Goal: Task Accomplishment & Management: Manage account settings

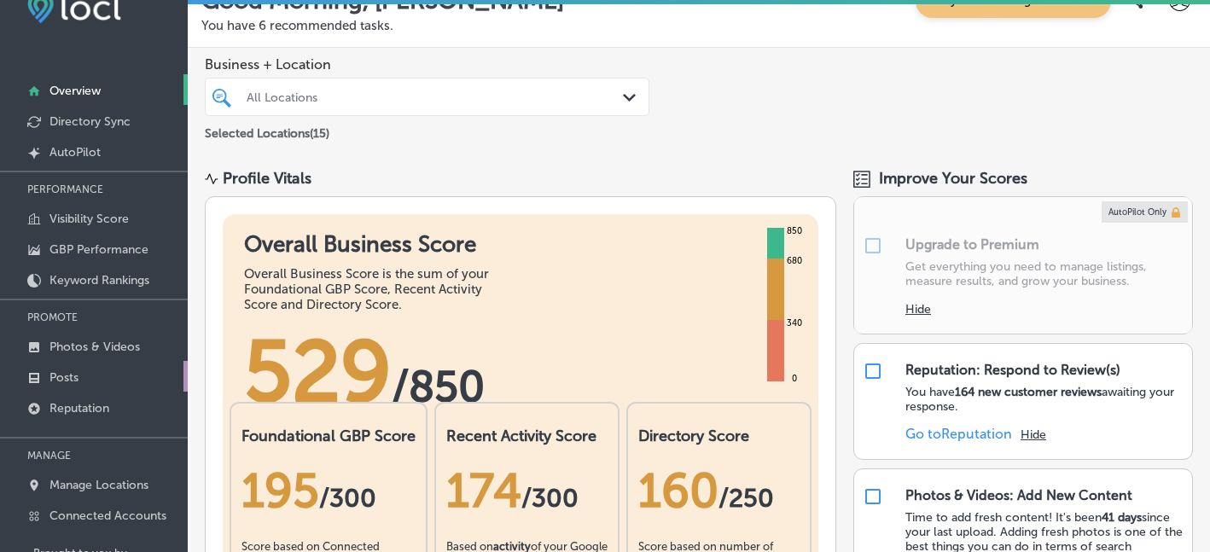
scroll to position [70, 0]
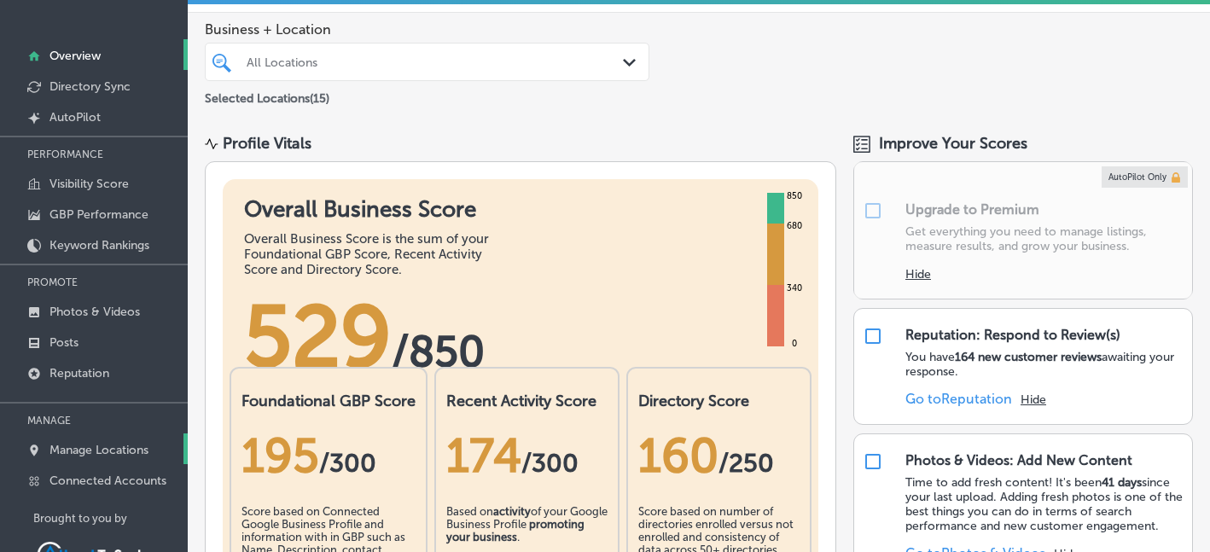
click at [107, 443] on p "Manage Locations" at bounding box center [98, 450] width 99 height 15
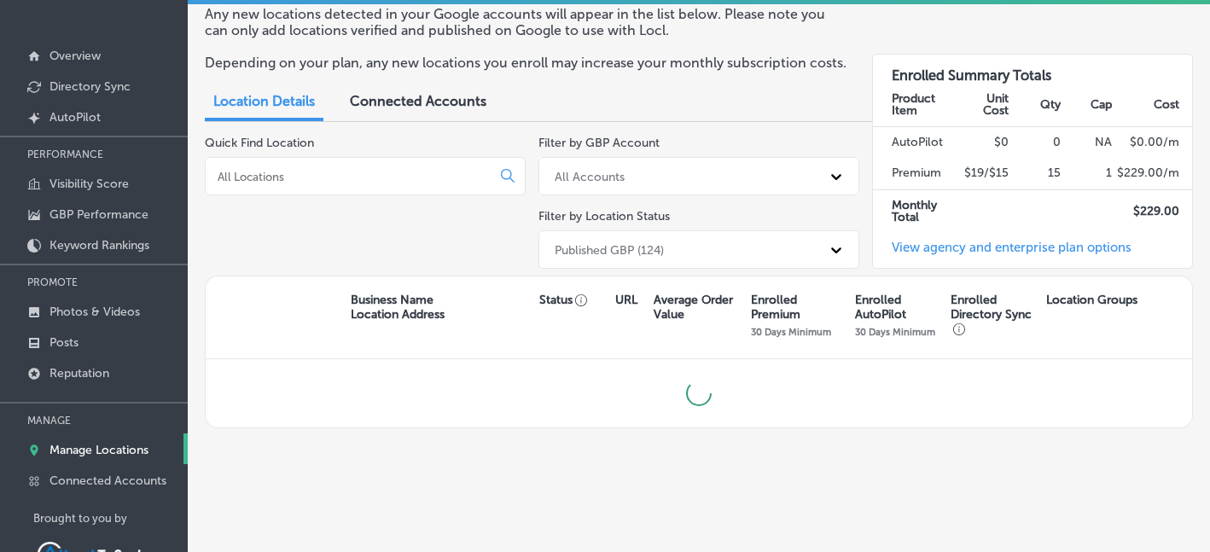
click at [330, 181] on input at bounding box center [351, 176] width 271 height 15
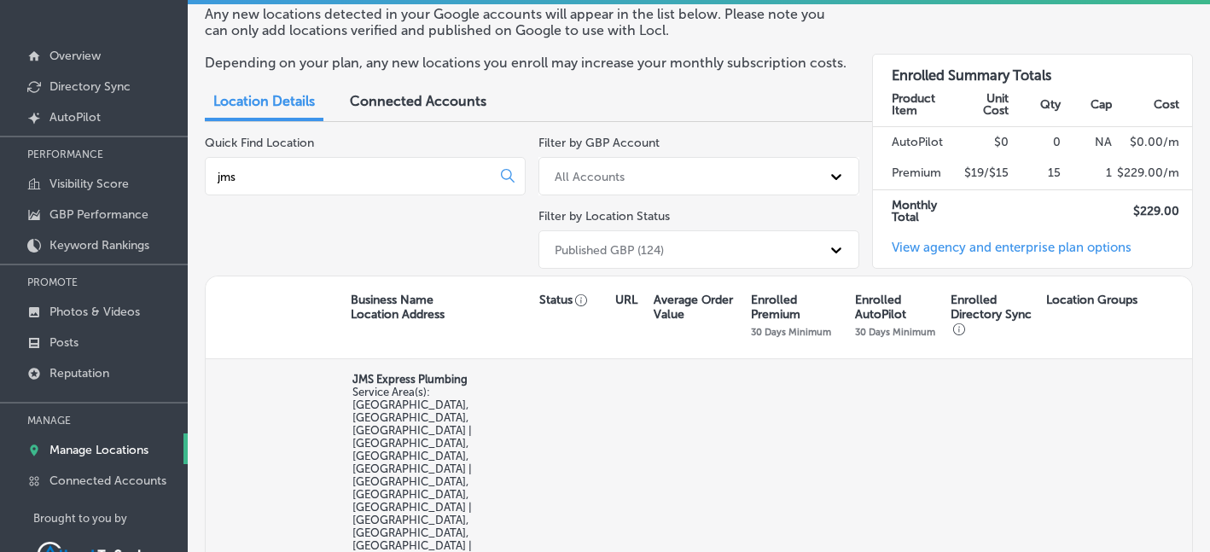
type input "jms"
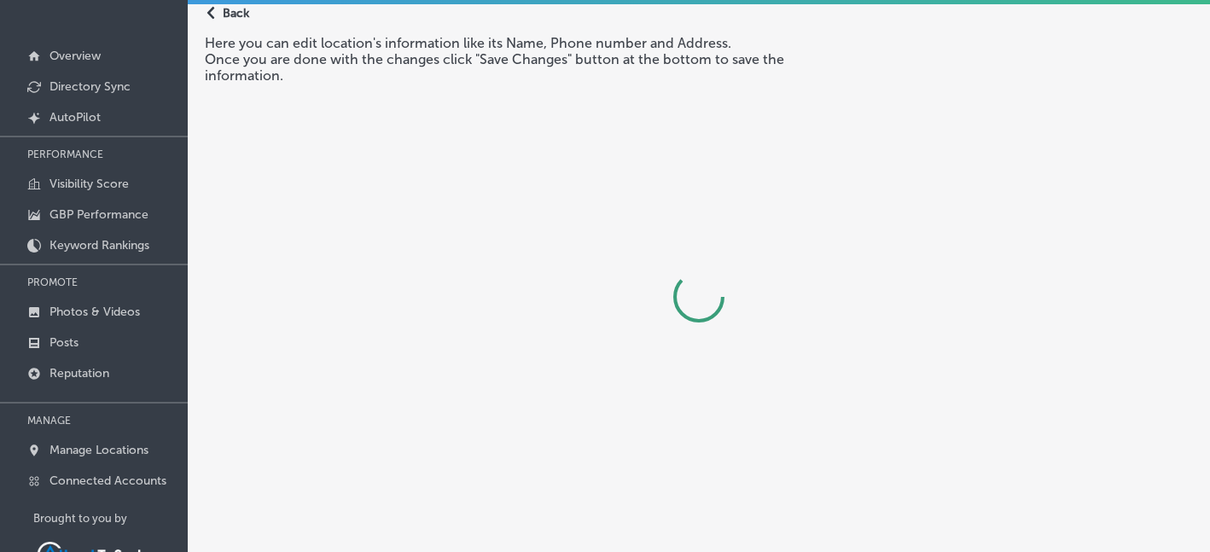
select select "US"
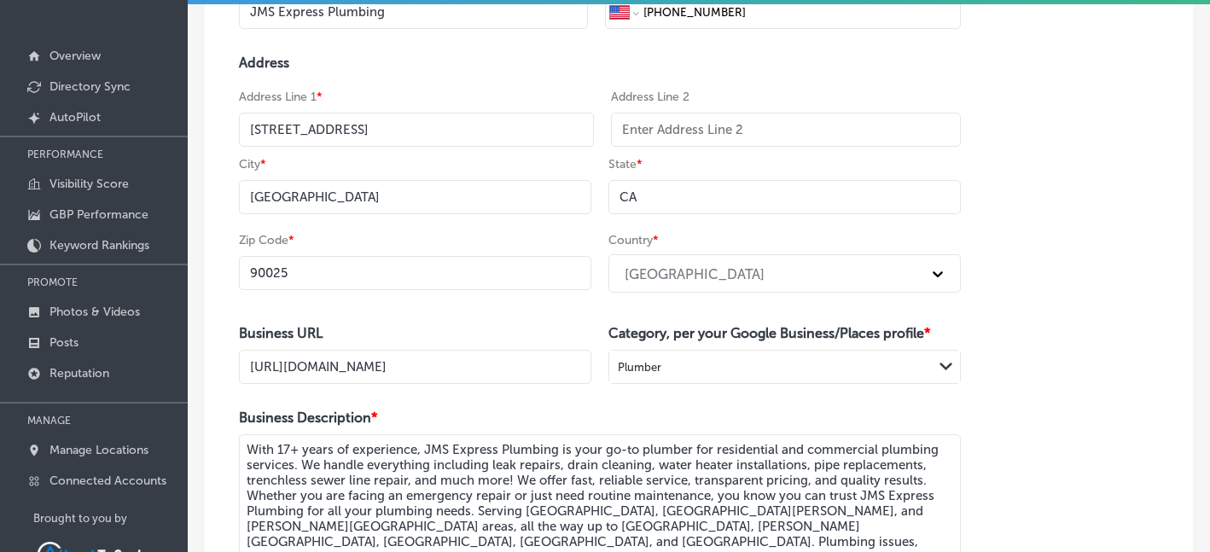
scroll to position [300, 0]
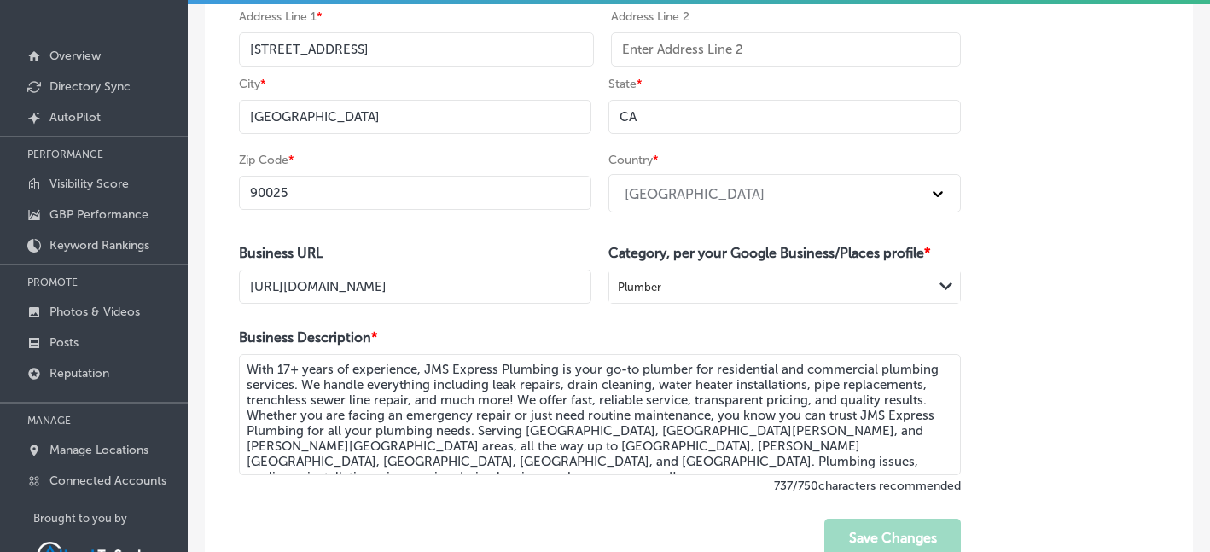
drag, startPoint x: 245, startPoint y: 372, endPoint x: 535, endPoint y: 472, distance: 306.8
click at [535, 472] on textarea "With 17+ years of experience, JMS Express Plumbing is your go-to plumber for re…" at bounding box center [600, 414] width 722 height 121
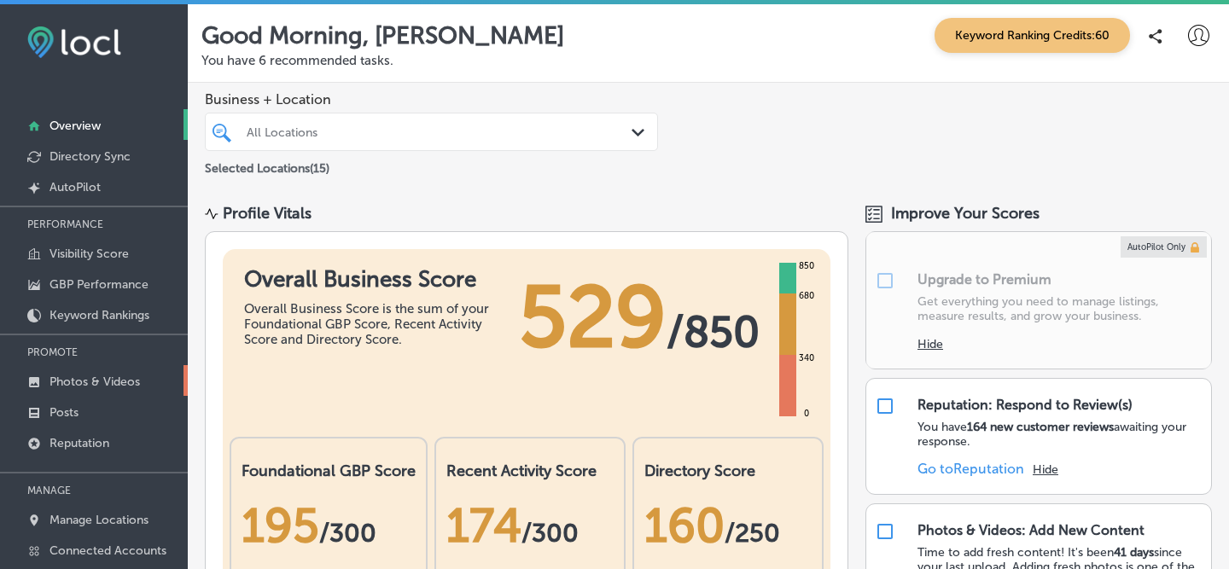
click at [71, 388] on link "Photos & Videos" at bounding box center [94, 380] width 188 height 31
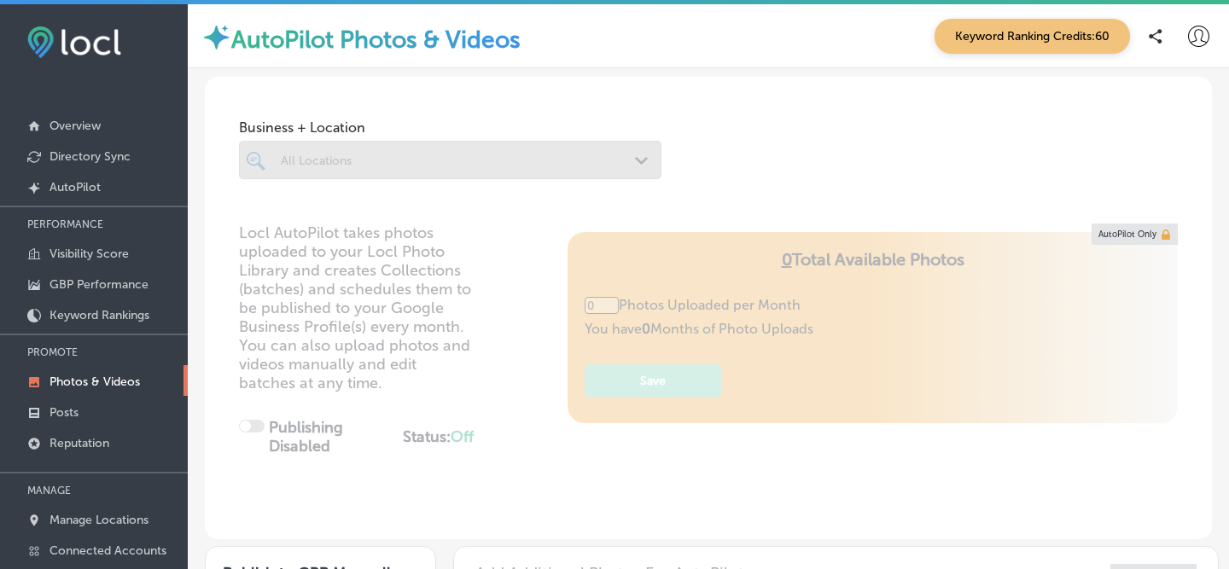
type input "5"
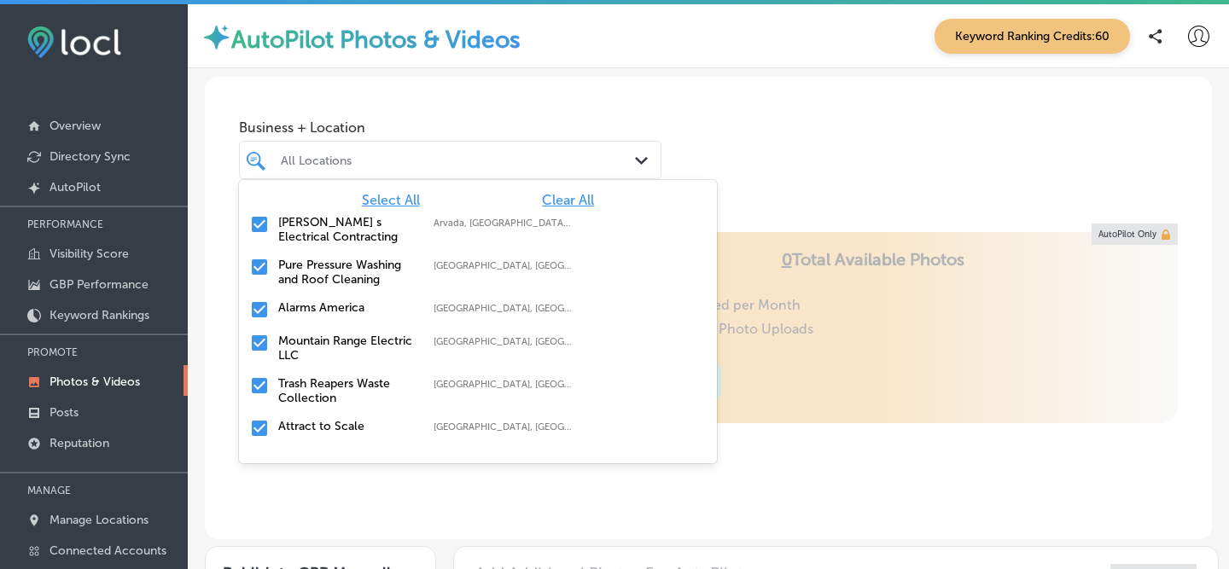
click at [416, 143] on div "All Locations Path Created with Sketch." at bounding box center [450, 160] width 422 height 38
click at [568, 204] on span "Clear All" at bounding box center [568, 200] width 52 height 16
click at [262, 379] on input "checkbox" at bounding box center [259, 385] width 20 height 20
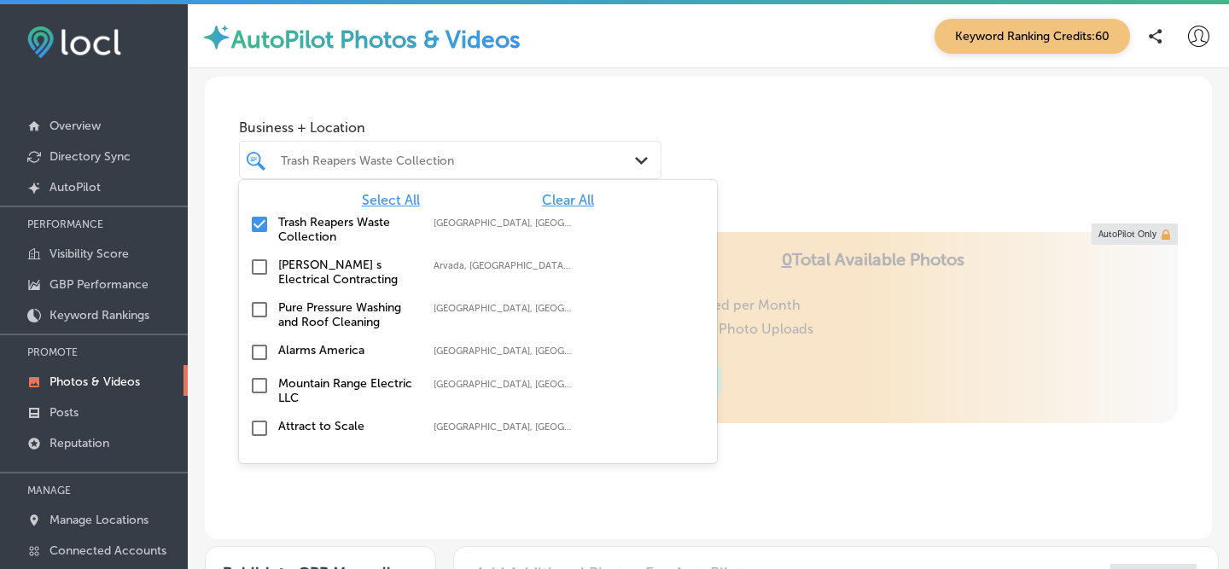
click at [824, 128] on div "Business + Location option focused, 2 of 16. 16 results available. Use Up and D…" at bounding box center [708, 142] width 1007 height 130
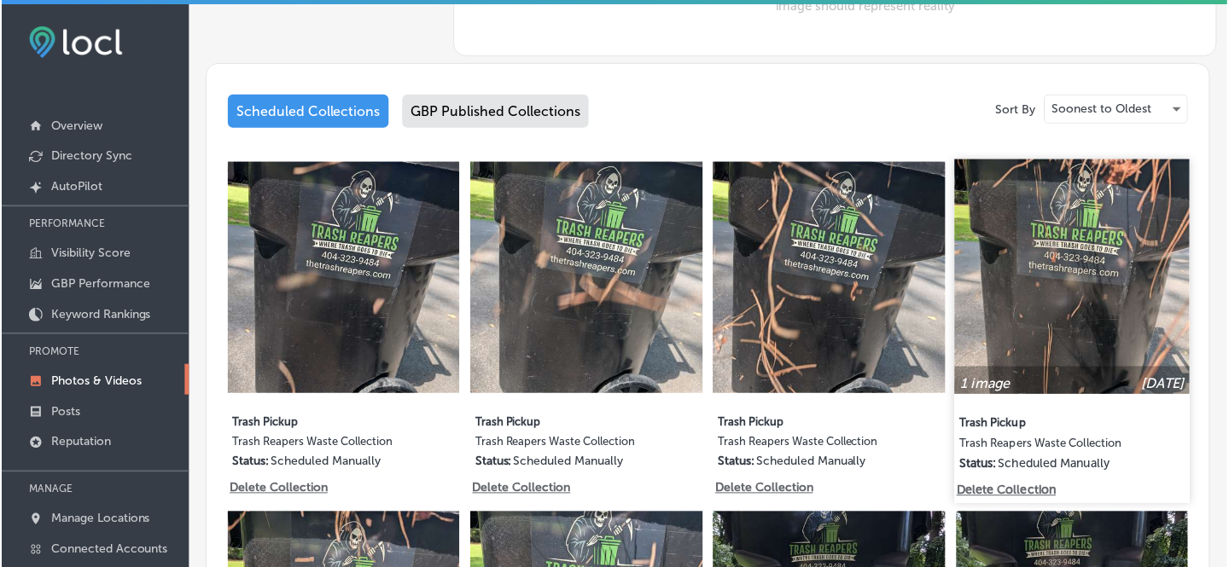
scroll to position [794, 0]
